Goal: Navigation & Orientation: Find specific page/section

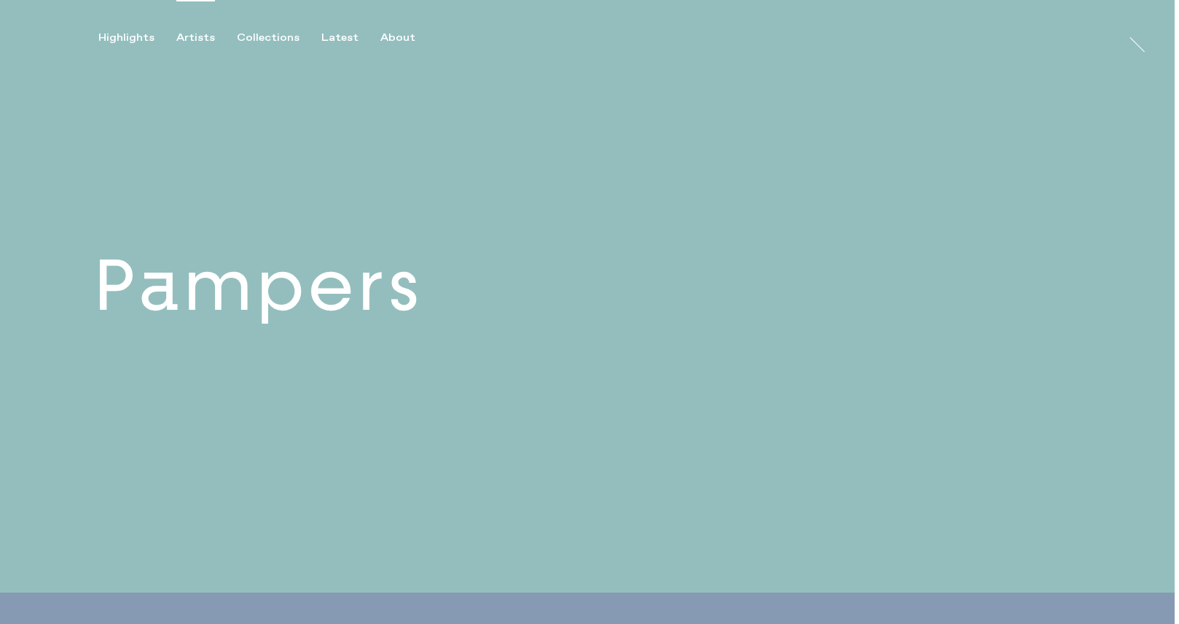
click at [193, 34] on div "Artists" at bounding box center [195, 37] width 39 height 13
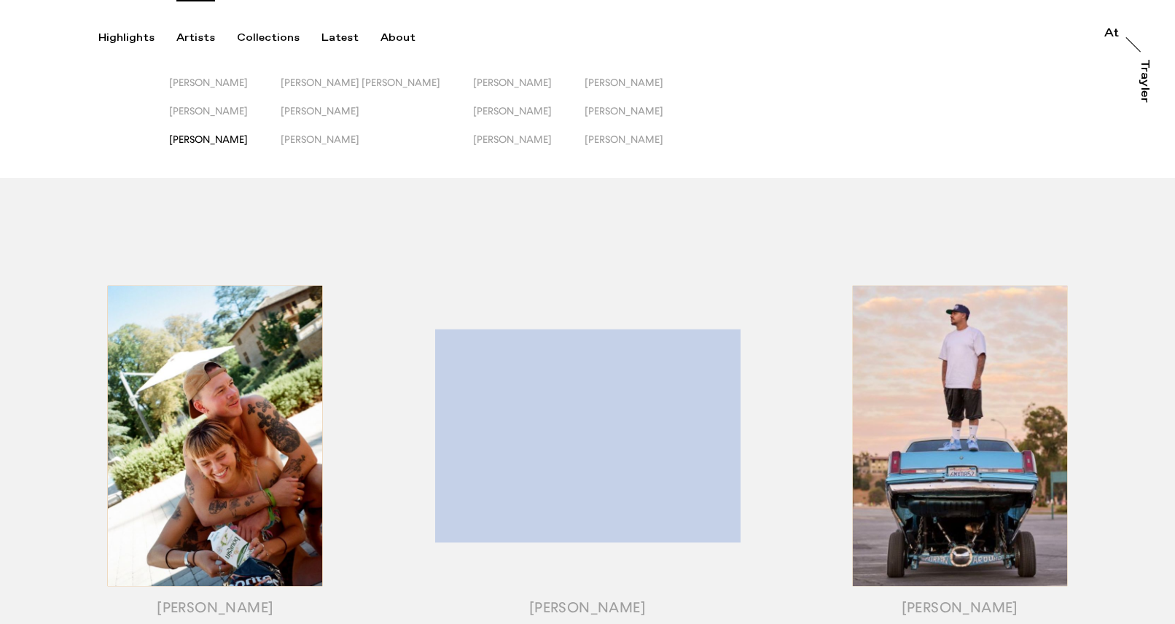
click at [248, 142] on span "[PERSON_NAME]" at bounding box center [208, 139] width 79 height 12
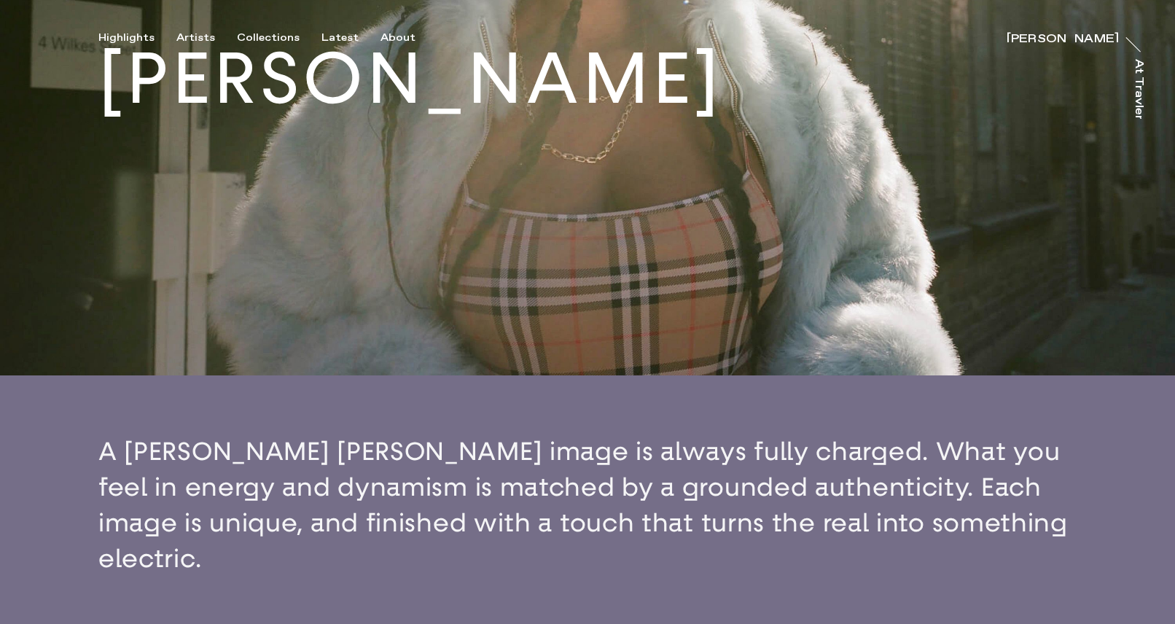
scroll to position [238, 0]
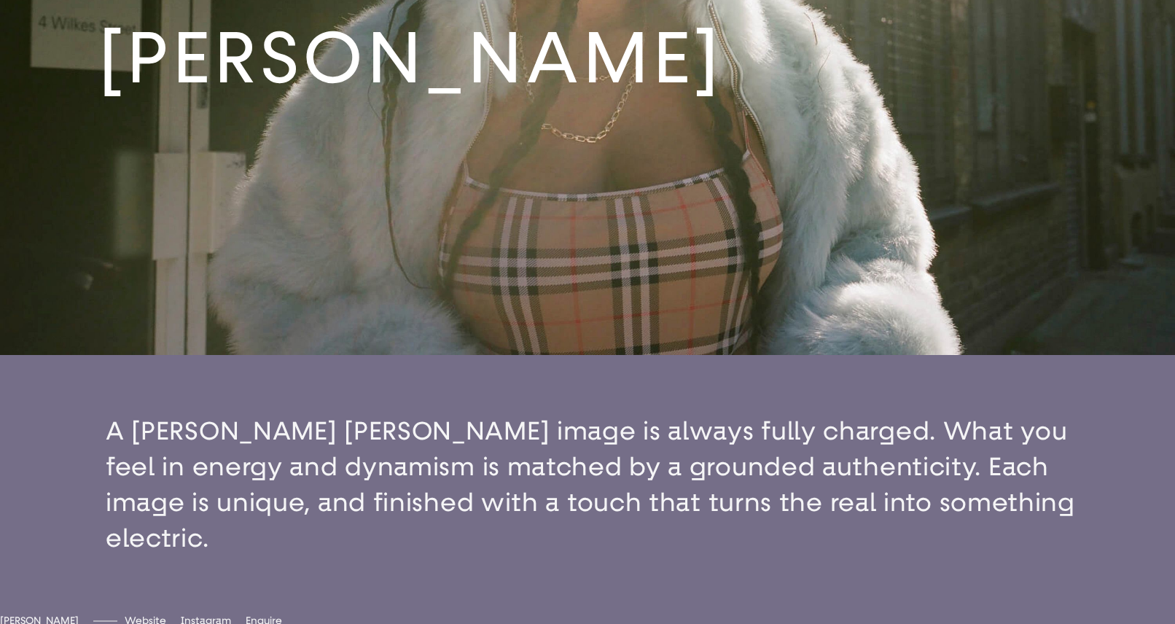
drag, startPoint x: 126, startPoint y: 442, endPoint x: 953, endPoint y: 474, distance: 827.2
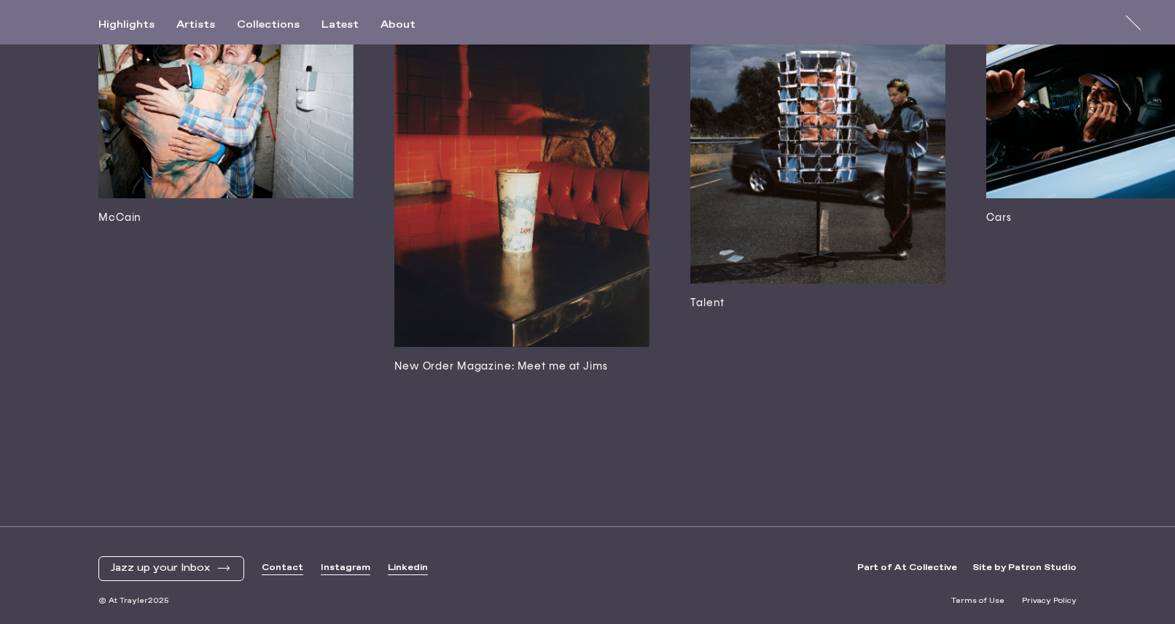
scroll to position [3753, 0]
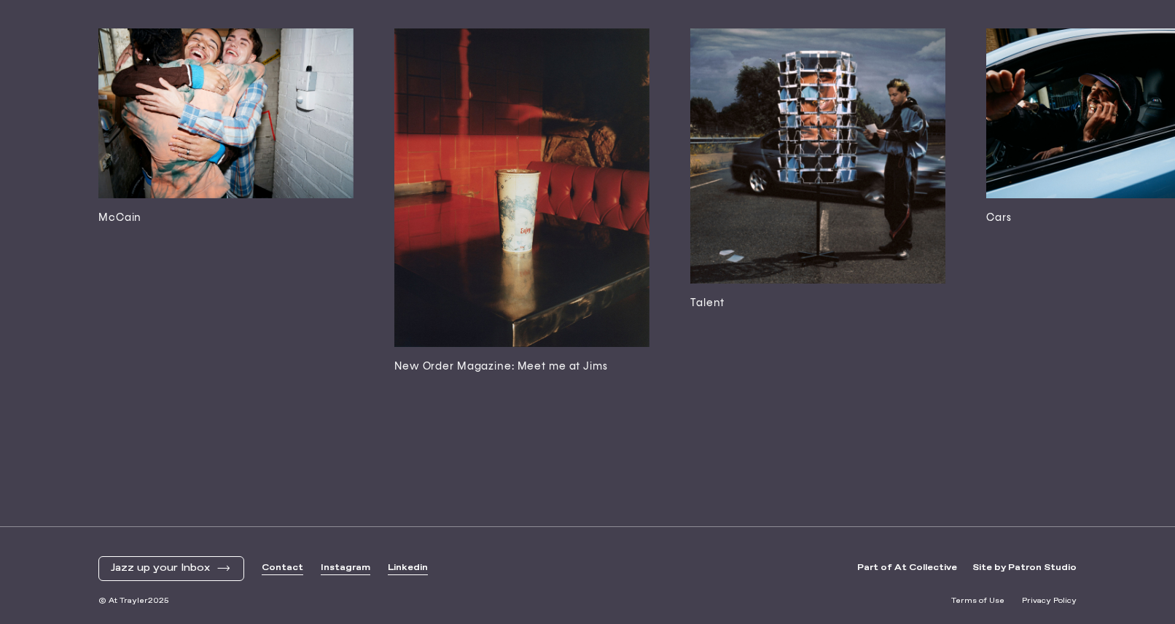
click at [321, 569] on link "Instagram" at bounding box center [346, 568] width 50 height 12
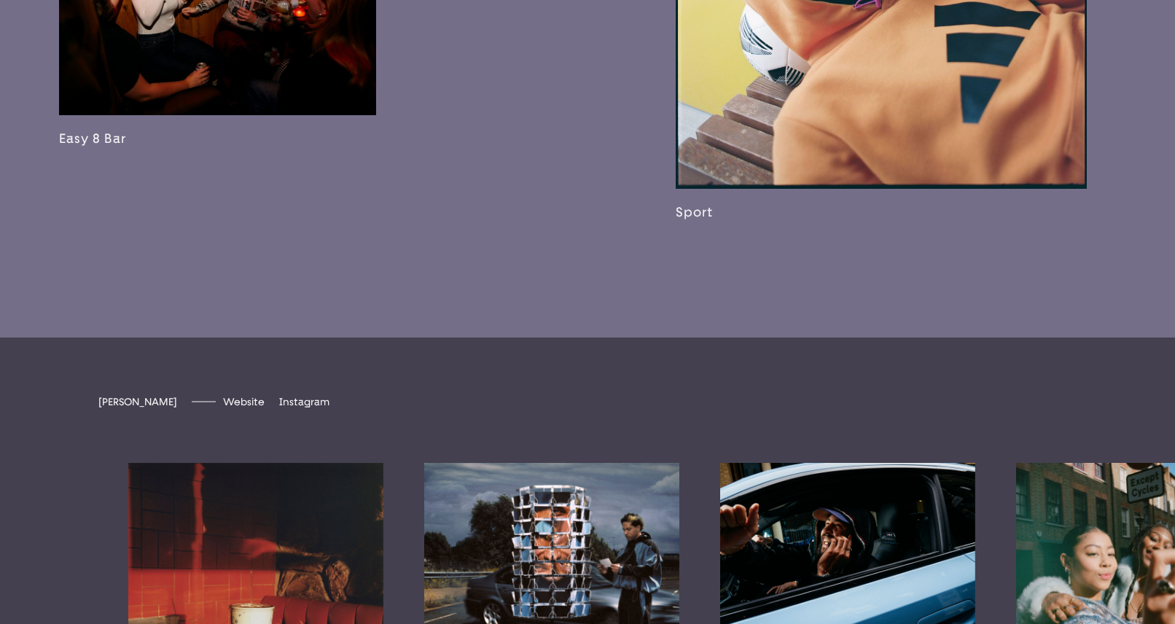
scroll to position [3147, 0]
